Goal: Information Seeking & Learning: Learn about a topic

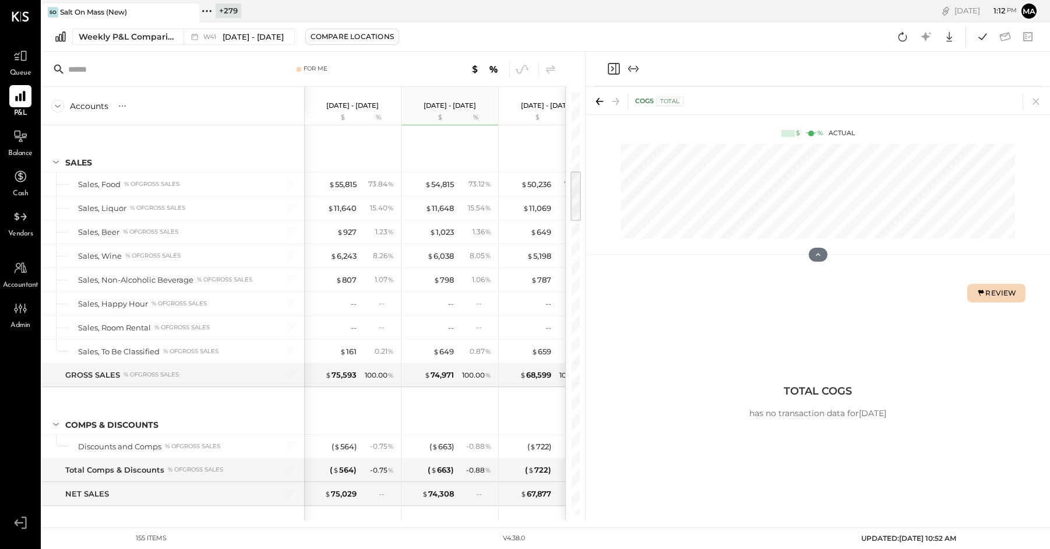
click at [209, 12] on icon at bounding box center [206, 10] width 15 height 15
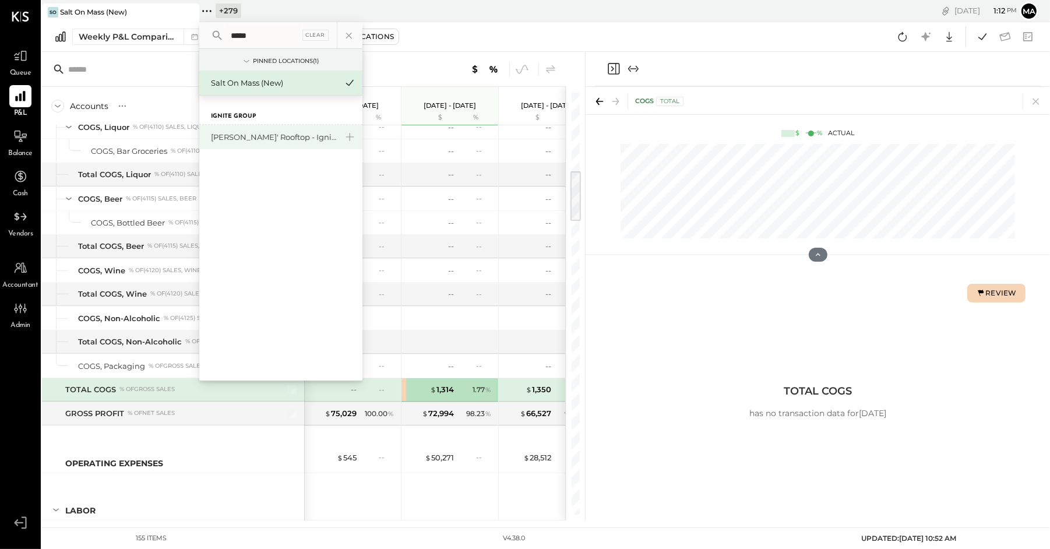
type input "*****"
click at [232, 132] on div "[PERSON_NAME]' Rooftop - Ignite" at bounding box center [274, 137] width 126 height 11
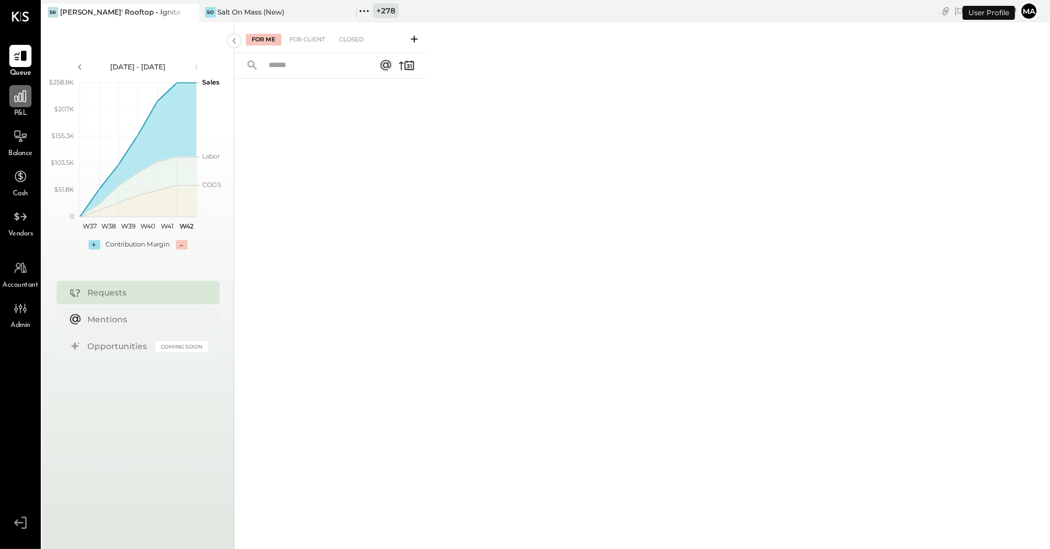
click at [17, 98] on icon at bounding box center [20, 96] width 15 height 15
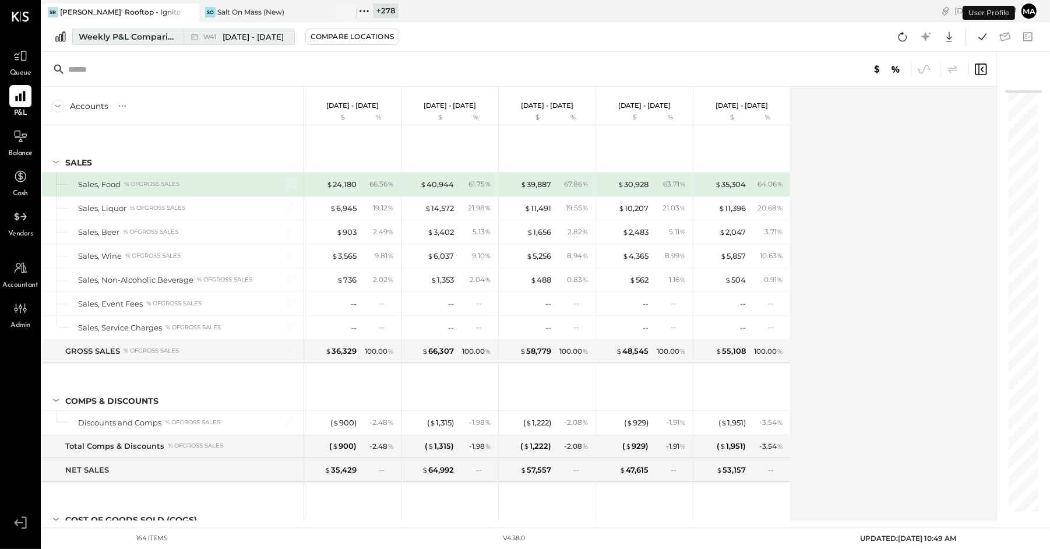
click at [177, 36] on button "Weekly P&L Comparison W41 [DATE] - [DATE]" at bounding box center [183, 37] width 223 height 16
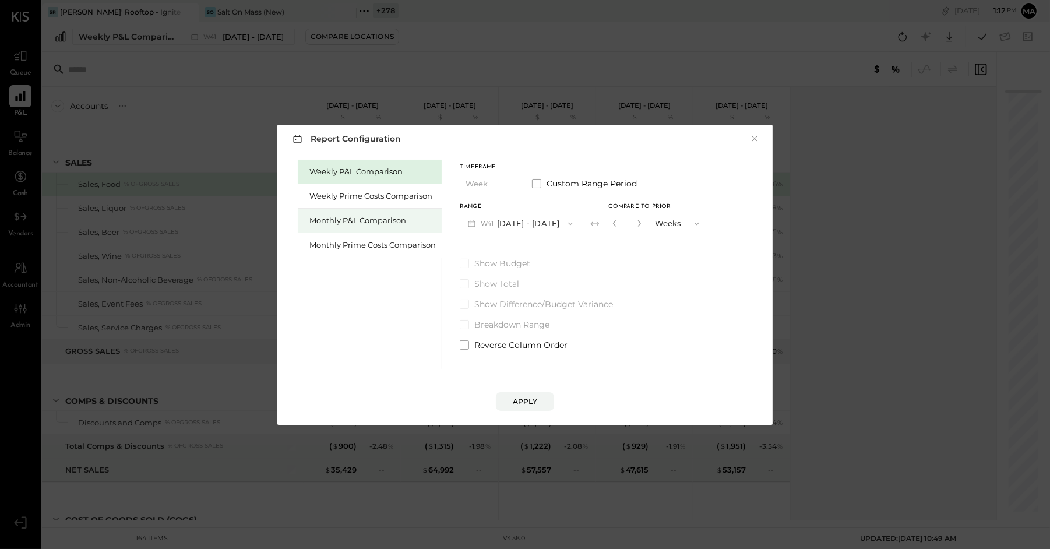
click at [340, 215] on div "Monthly P&L Comparison" at bounding box center [372, 220] width 126 height 11
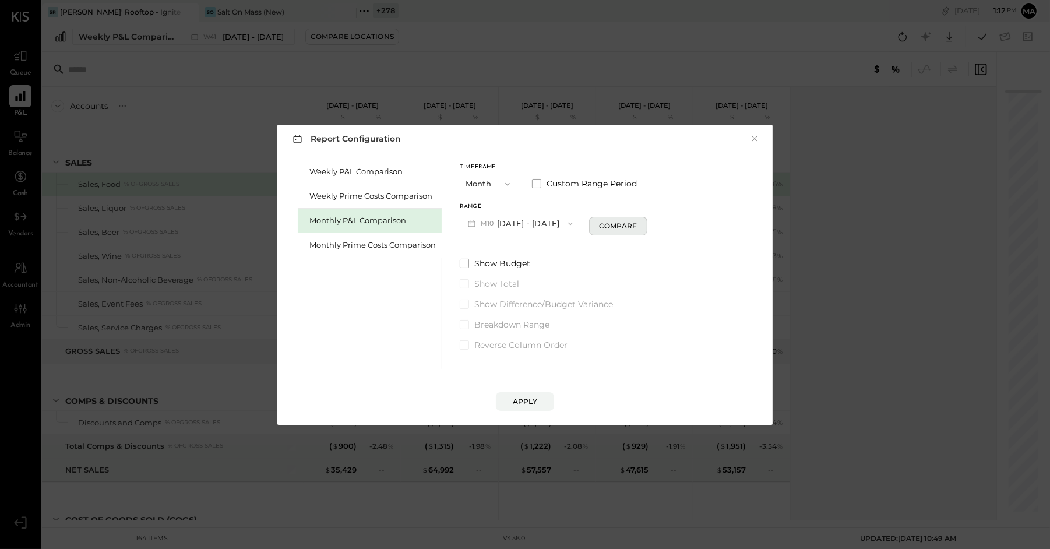
click at [604, 224] on div "Compare" at bounding box center [618, 226] width 38 height 10
click at [638, 224] on icon "button" at bounding box center [639, 223] width 3 height 6
type input "*"
click at [522, 397] on div "Apply" at bounding box center [525, 401] width 24 height 10
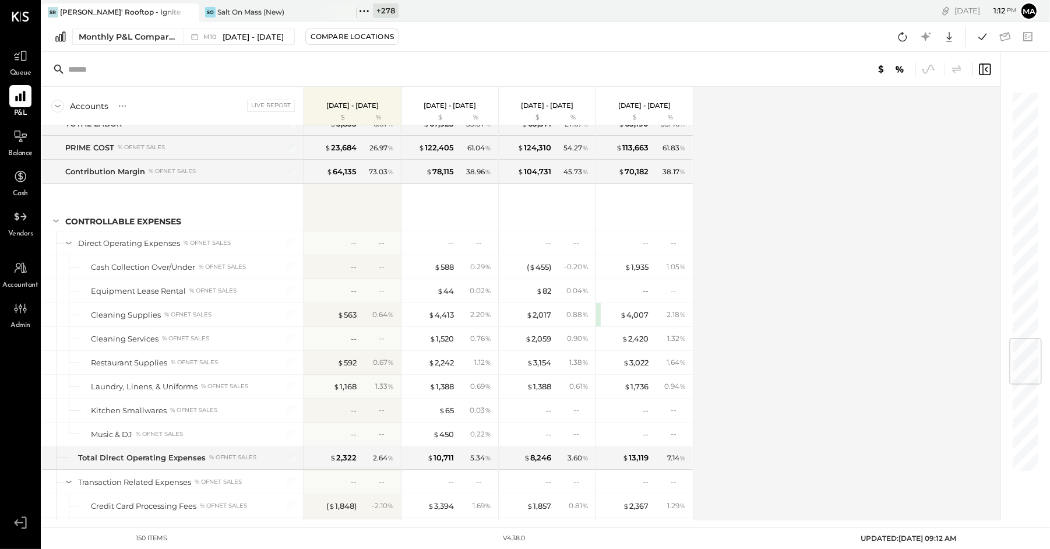
scroll to position [2097, 0]
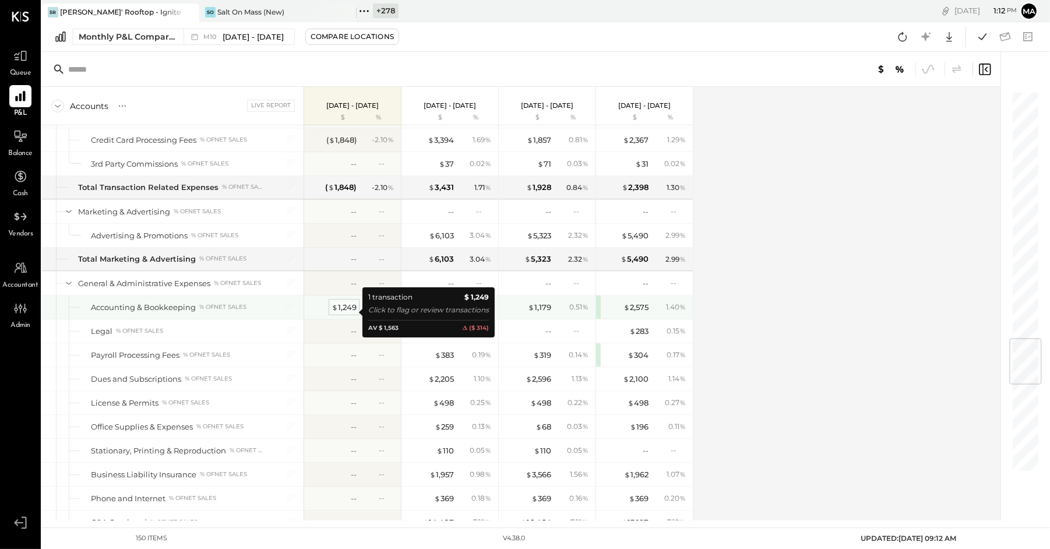
click at [348, 310] on div "$ 1,249" at bounding box center [344, 307] width 25 height 11
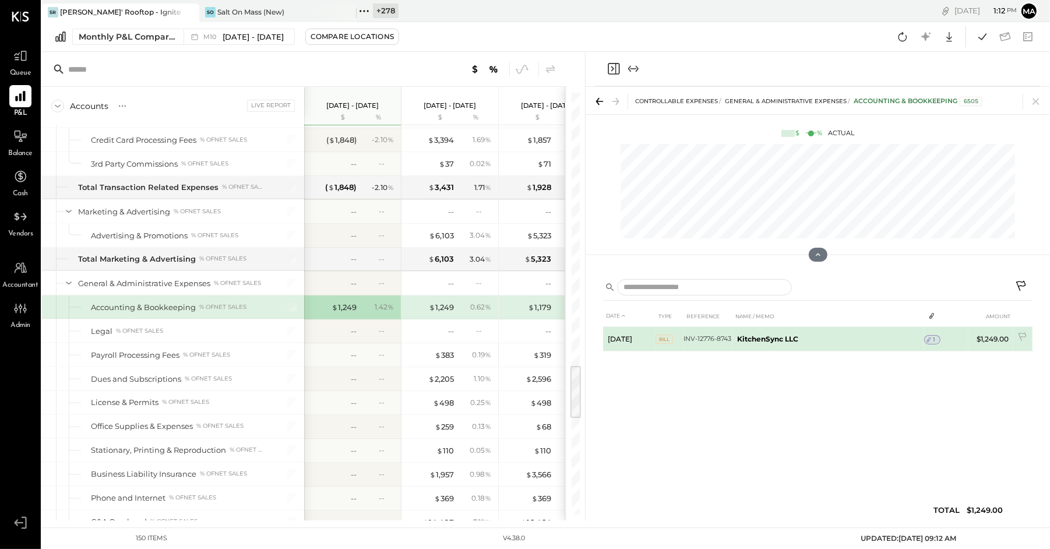
click at [933, 339] on icon at bounding box center [929, 340] width 8 height 8
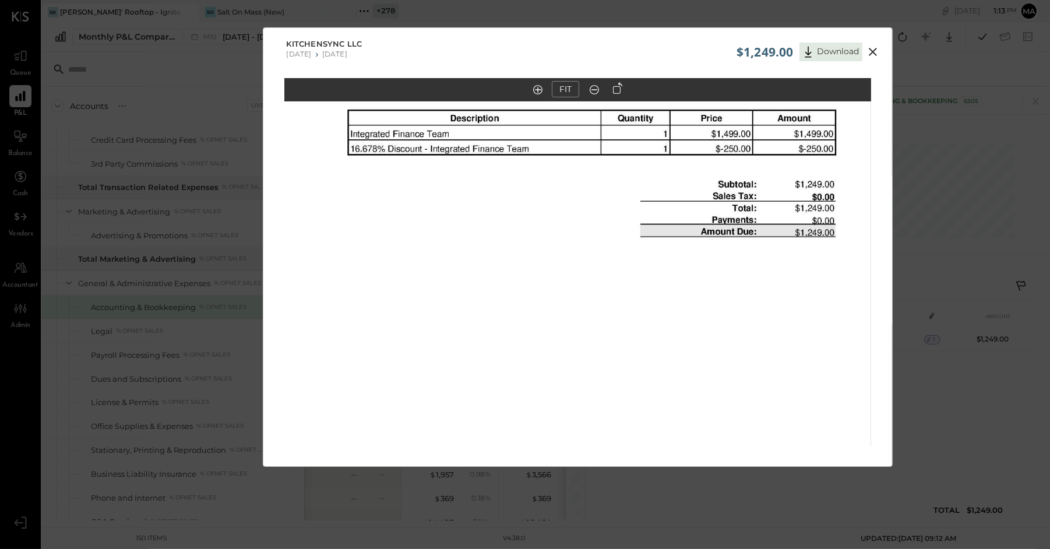
click at [872, 52] on icon at bounding box center [873, 52] width 8 height 8
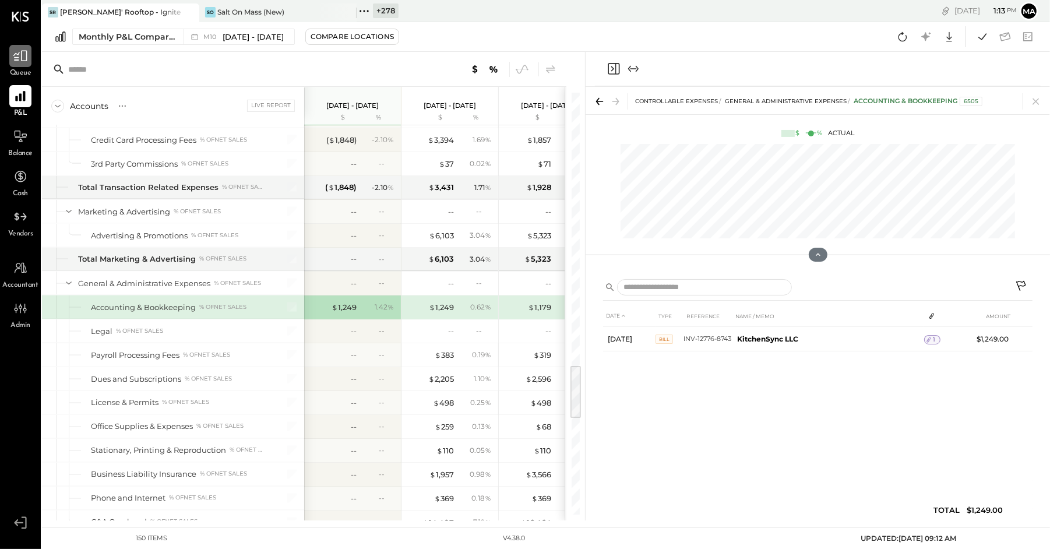
click at [19, 65] on div at bounding box center [20, 56] width 22 height 22
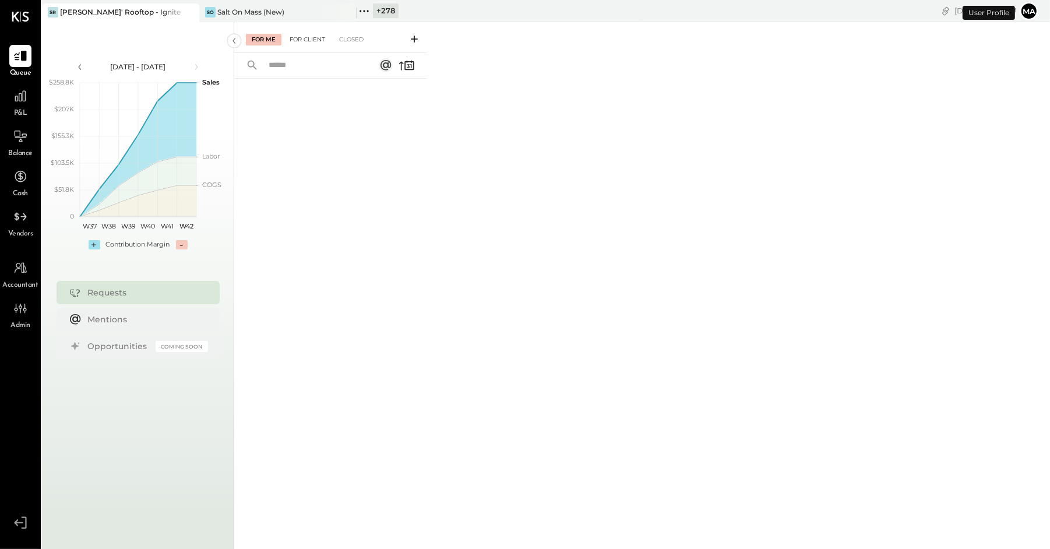
click at [313, 39] on div "For Client" at bounding box center [307, 40] width 47 height 12
click at [294, 64] on input "text" at bounding box center [314, 65] width 105 height 19
type input "***"
click at [352, 38] on div "Closed" at bounding box center [351, 40] width 36 height 12
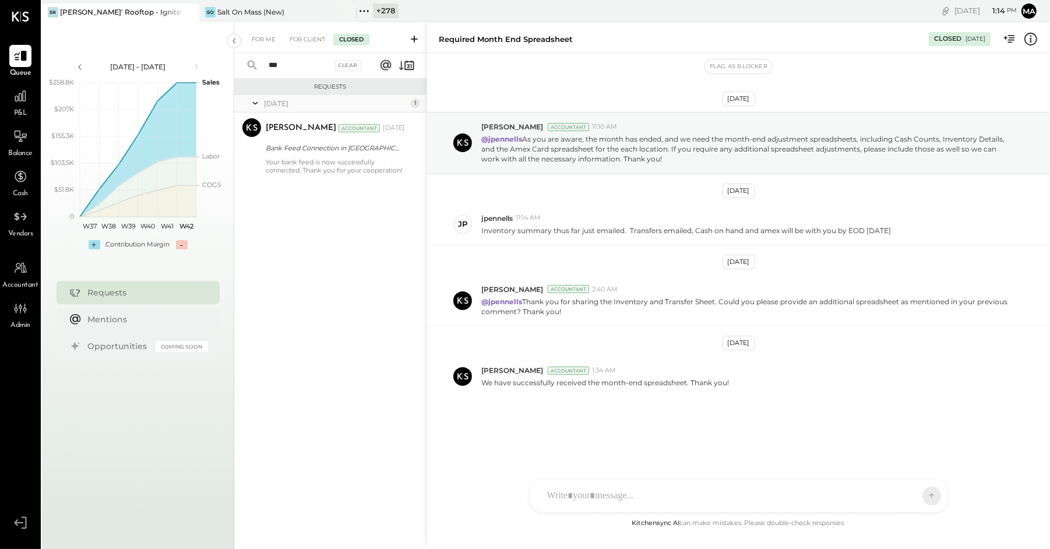
click at [364, 10] on icon at bounding box center [364, 11] width 2 height 2
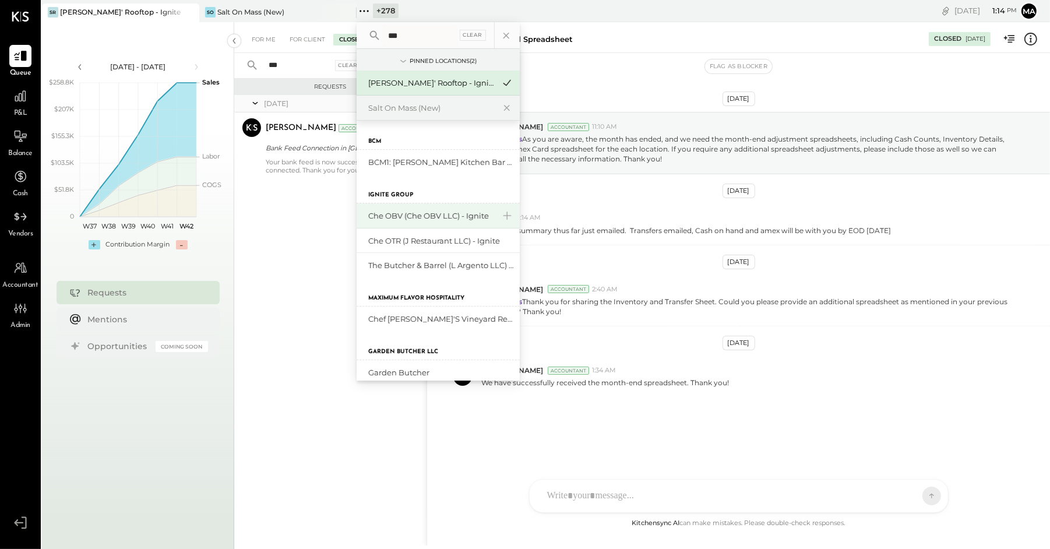
type input "***"
click at [427, 214] on div "Che OBV (Che OBV LLC) - Ignite" at bounding box center [431, 215] width 126 height 11
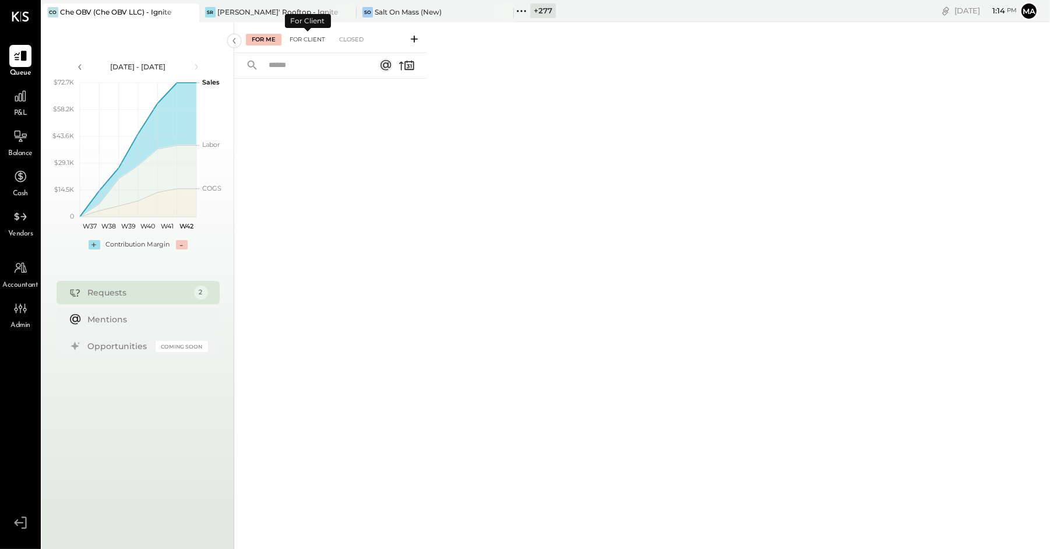
drag, startPoint x: 314, startPoint y: 39, endPoint x: 322, endPoint y: 40, distance: 7.6
click at [314, 39] on div "For Client" at bounding box center [307, 40] width 47 height 12
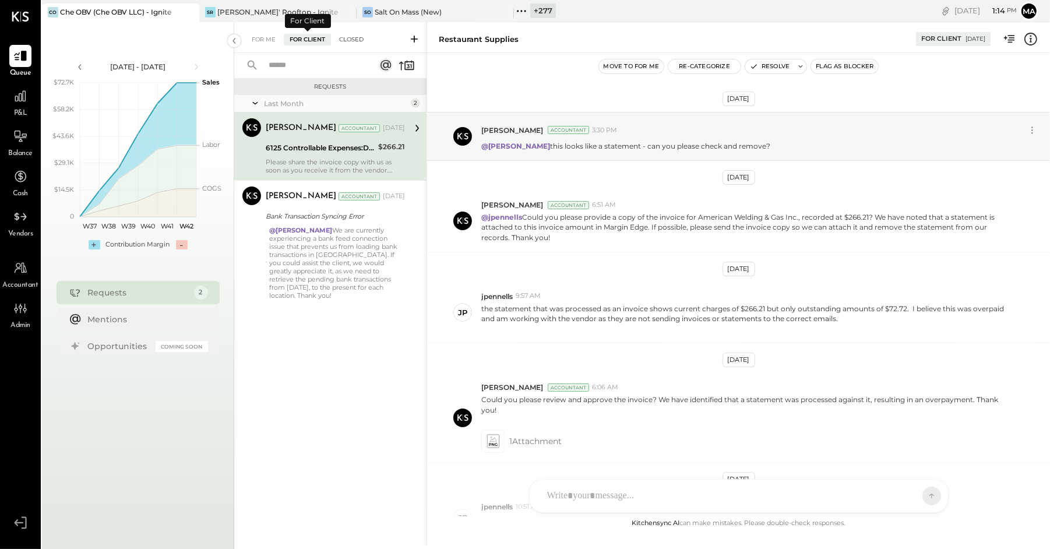
scroll to position [187, 0]
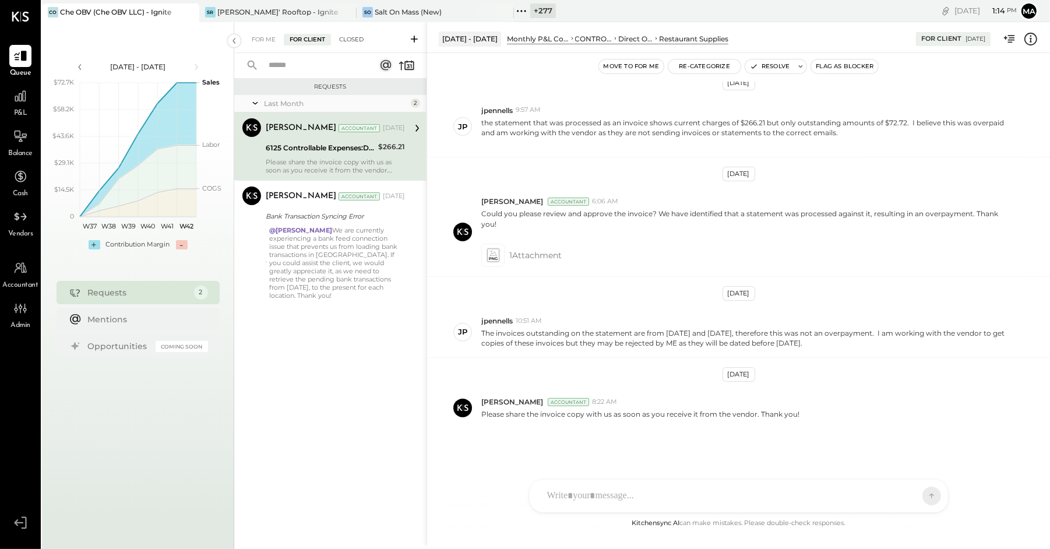
click at [346, 39] on div "Closed" at bounding box center [351, 40] width 36 height 12
click at [353, 37] on div "Closed" at bounding box center [351, 40] width 36 height 12
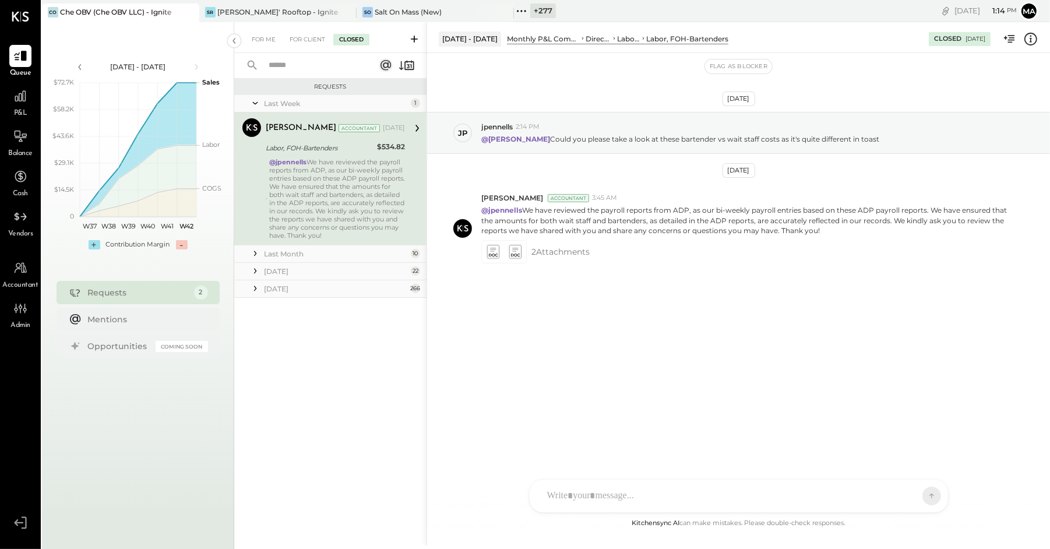
click at [296, 66] on input "text" at bounding box center [314, 65] width 105 height 19
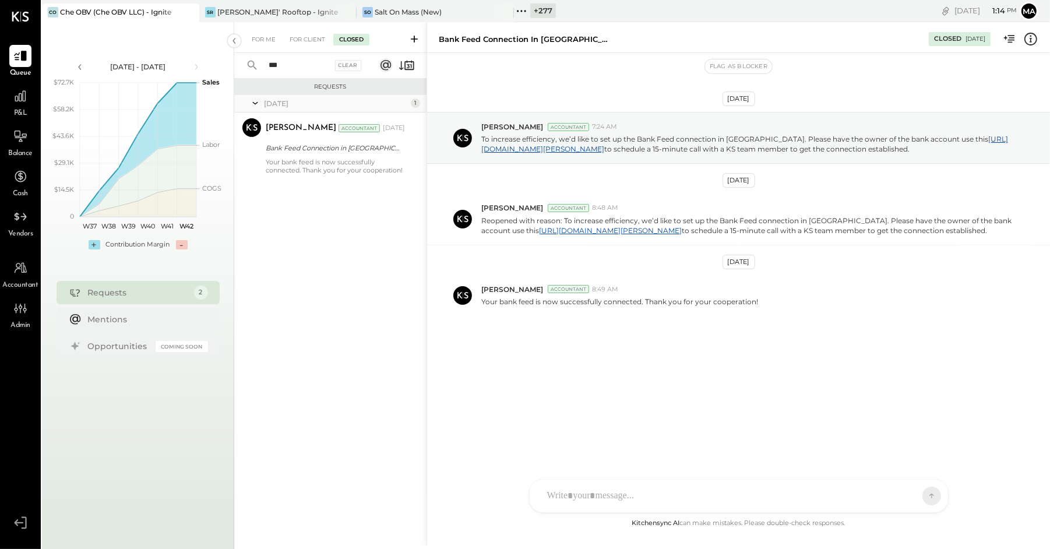
type input "***"
